Goal: Task Accomplishment & Management: Use online tool/utility

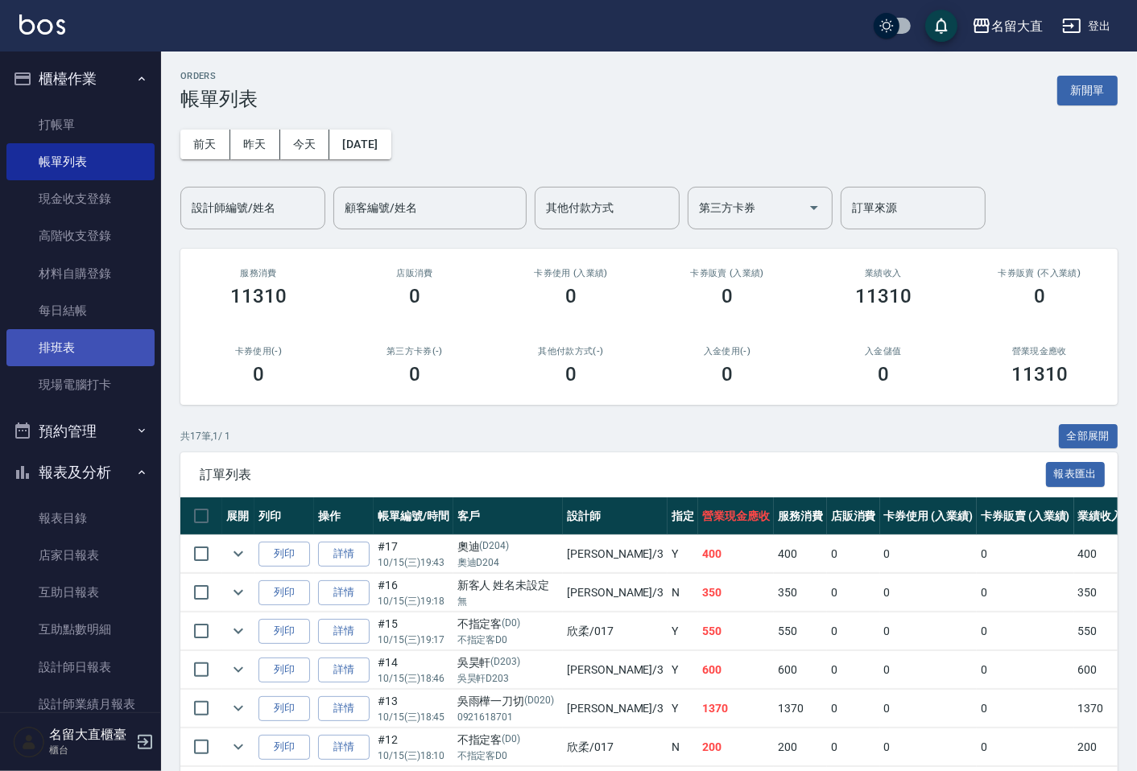
drag, startPoint x: 0, startPoint y: 0, endPoint x: 36, endPoint y: 342, distance: 344.1
click at [29, 346] on link "排班表" at bounding box center [80, 347] width 148 height 37
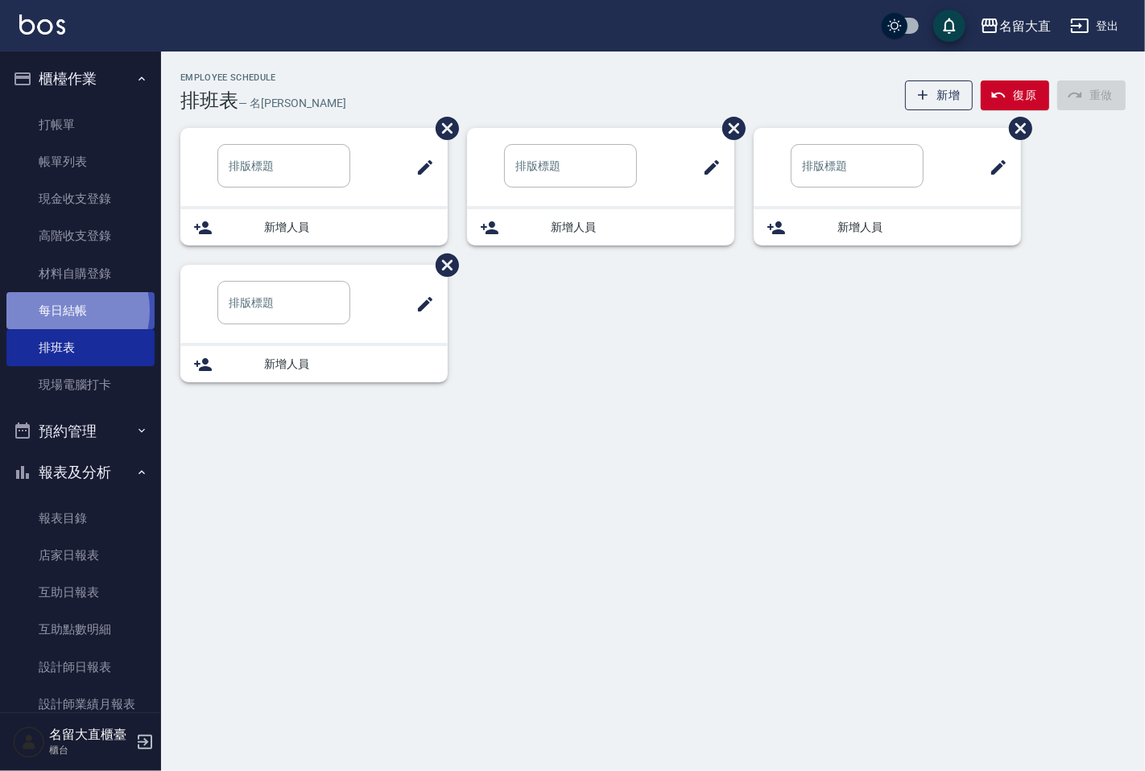
click at [56, 311] on link "每日結帳" at bounding box center [80, 310] width 148 height 37
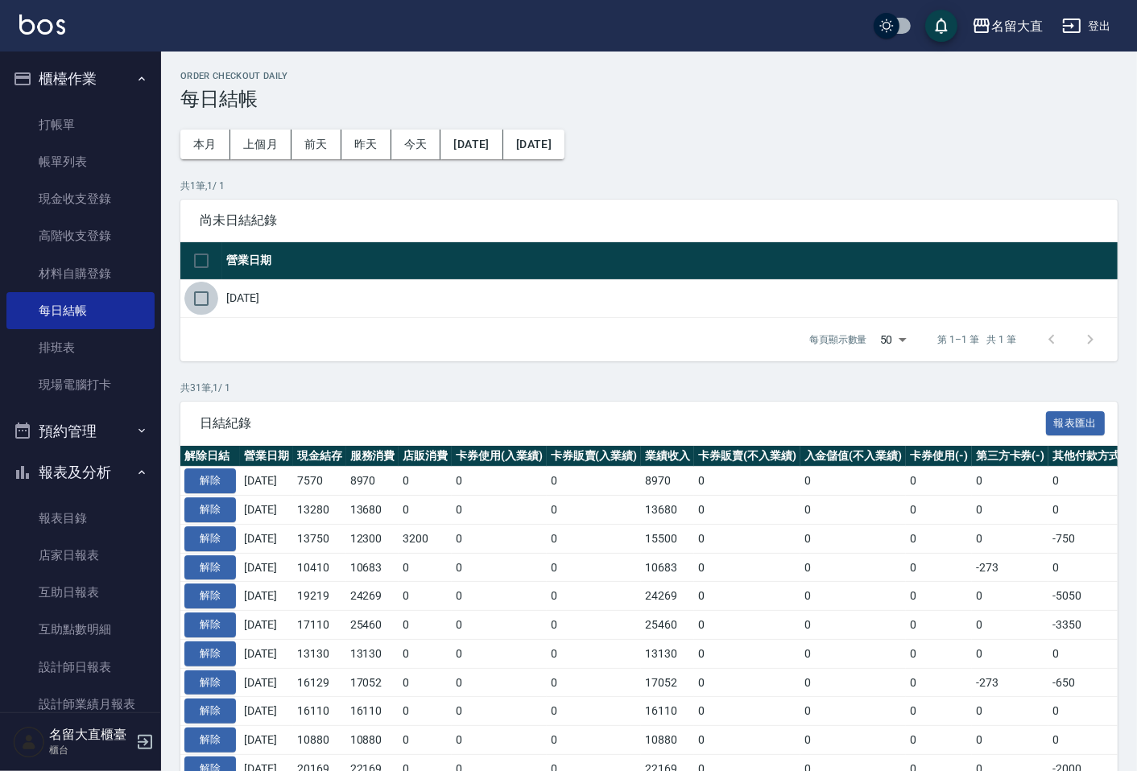
click at [201, 295] on input "checkbox" at bounding box center [201, 299] width 34 height 34
checkbox input "true"
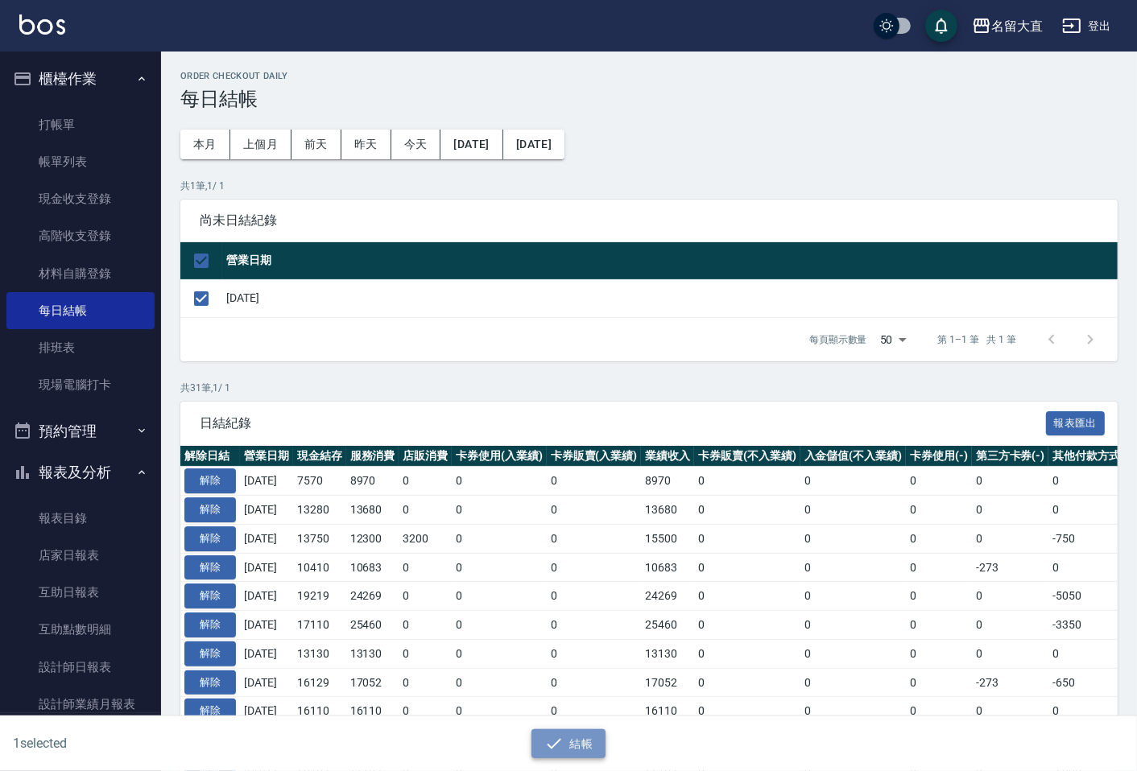
click at [580, 747] on button "結帳" at bounding box center [568, 744] width 75 height 30
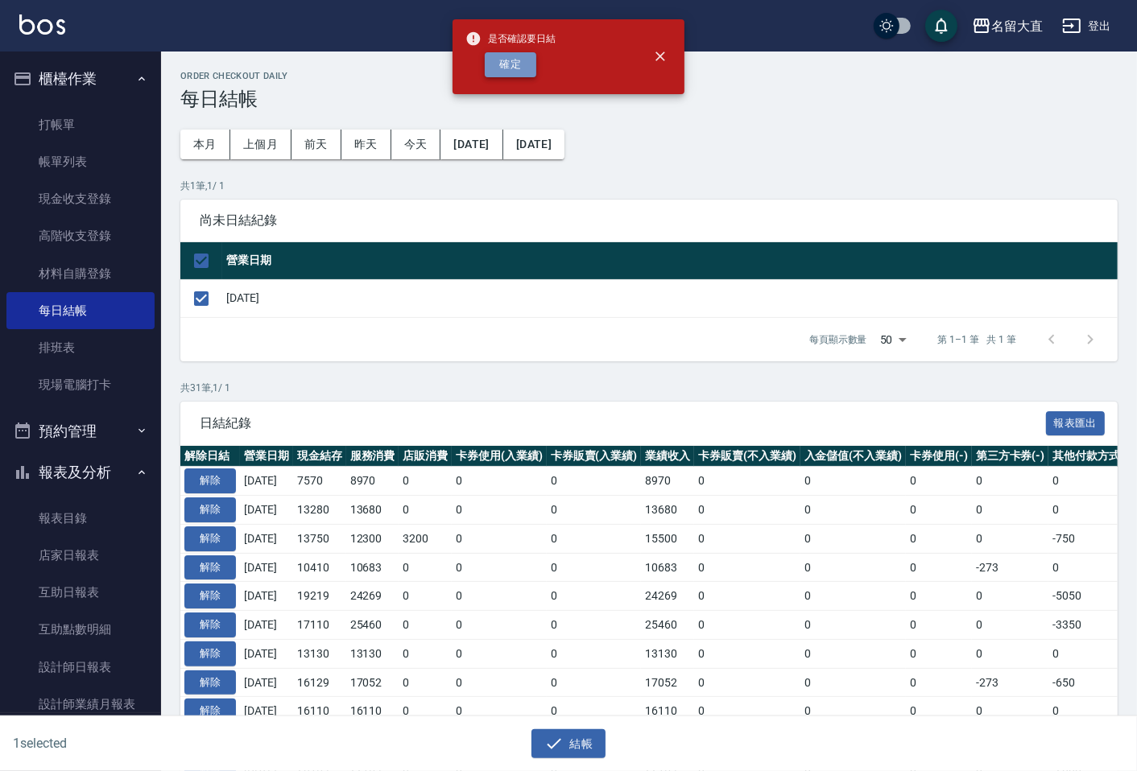
click at [527, 70] on button "確定" at bounding box center [511, 64] width 52 height 25
checkbox input "false"
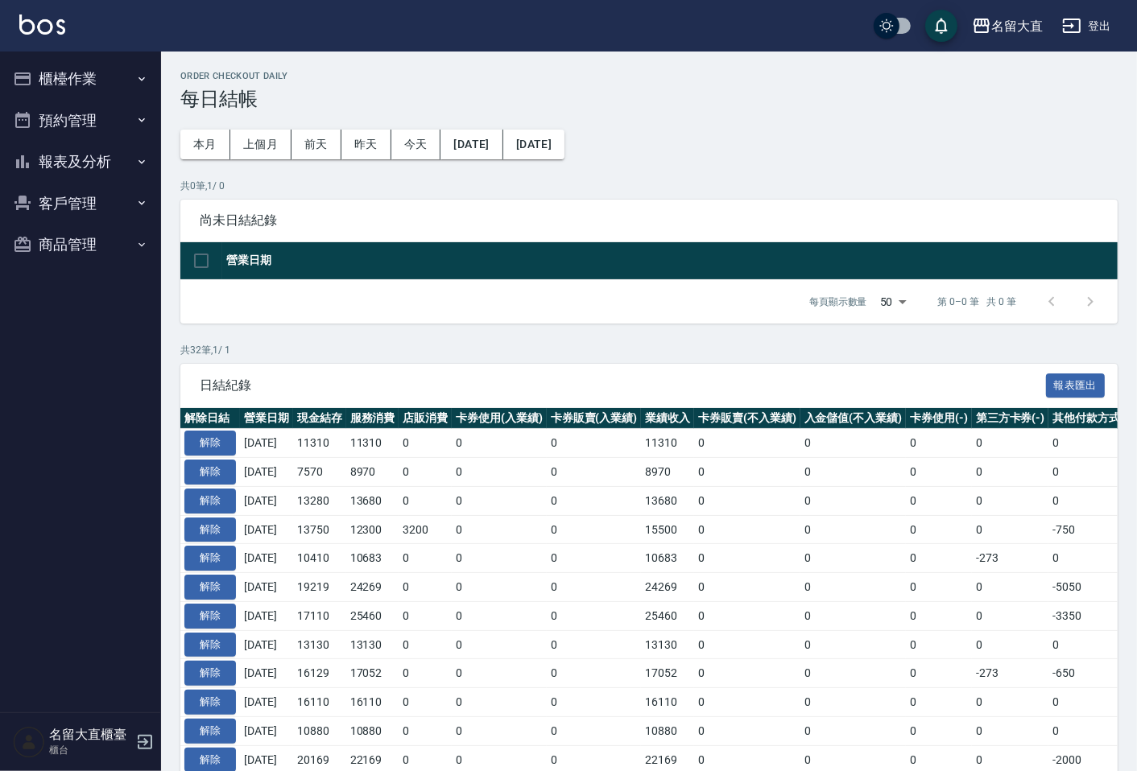
click at [64, 162] on button "報表及分析" at bounding box center [80, 162] width 148 height 42
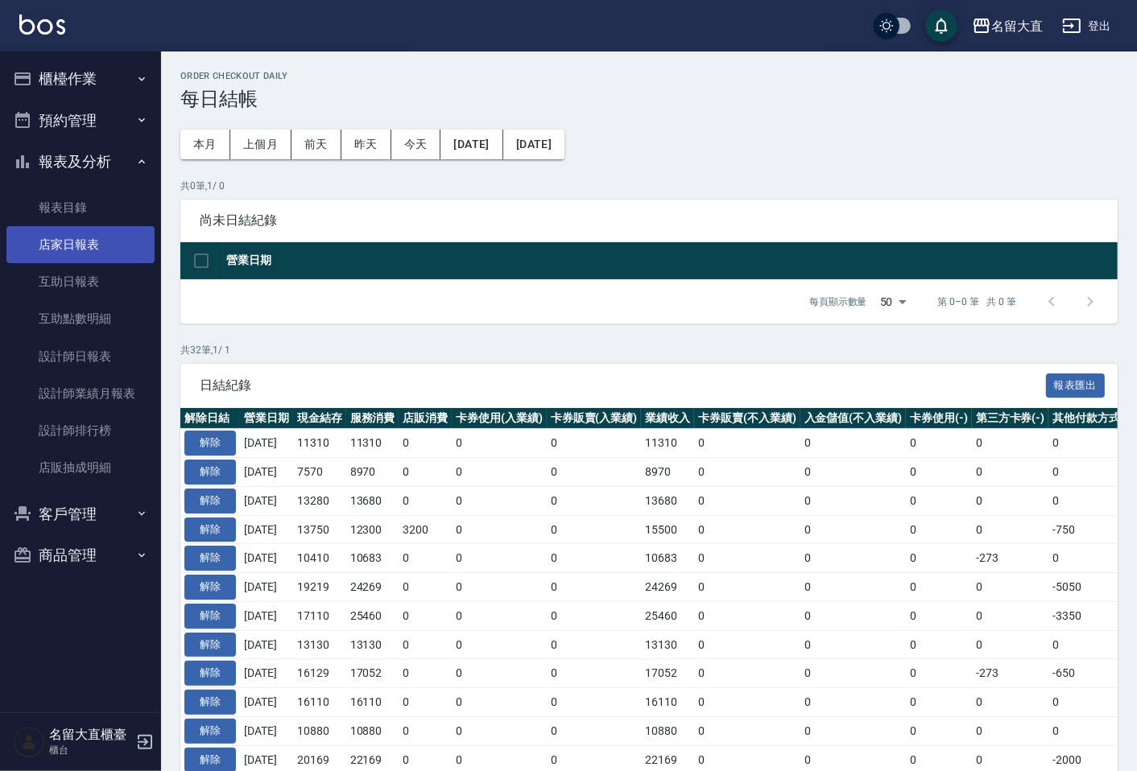
click at [114, 250] on link "店家日報表" at bounding box center [80, 244] width 148 height 37
